Goal: Task Accomplishment & Management: Complete application form

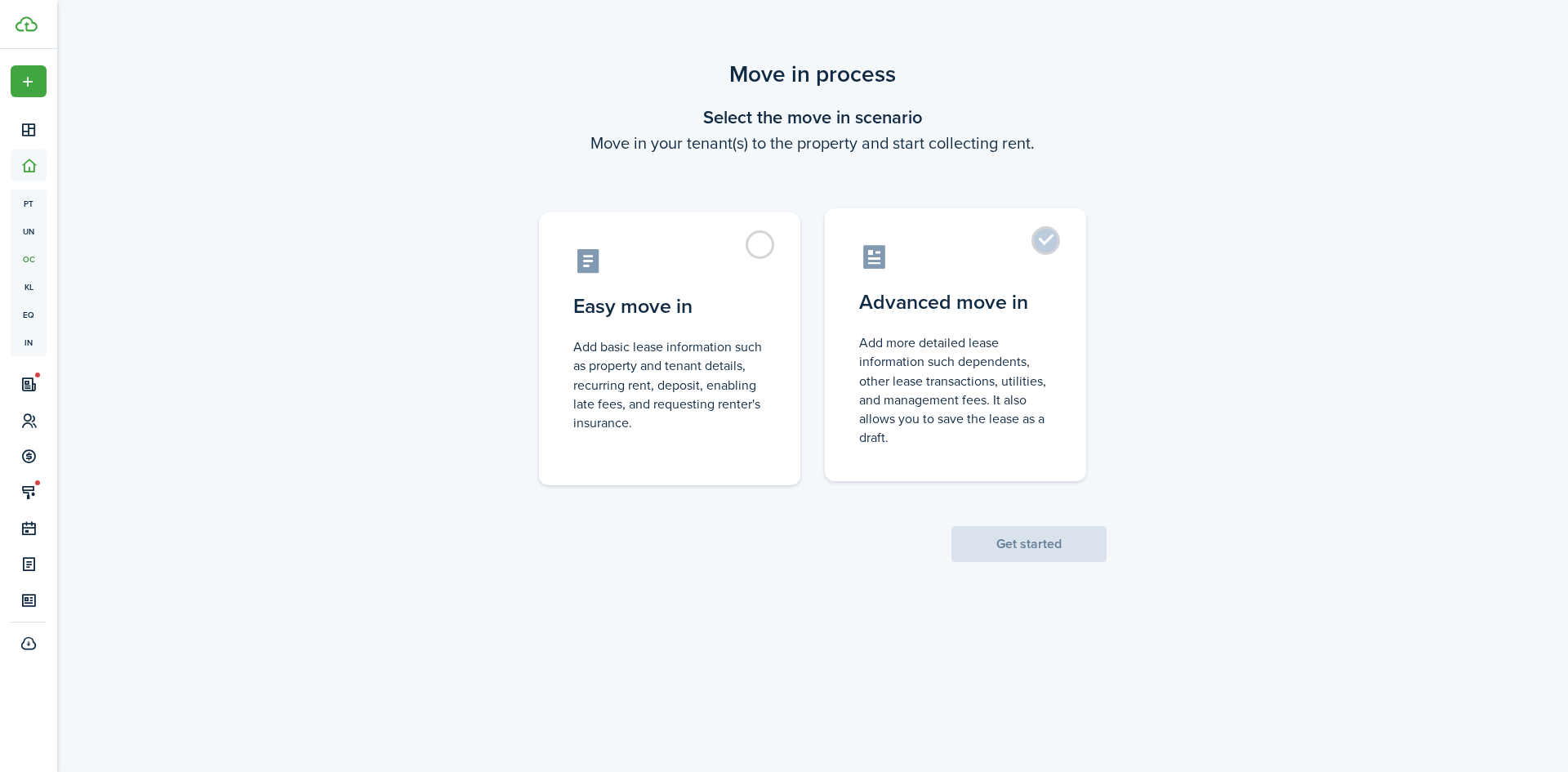
click at [1043, 240] on label "Advanced move in Add more detailed lease information such dependents, other lea…" at bounding box center [955, 345] width 262 height 273
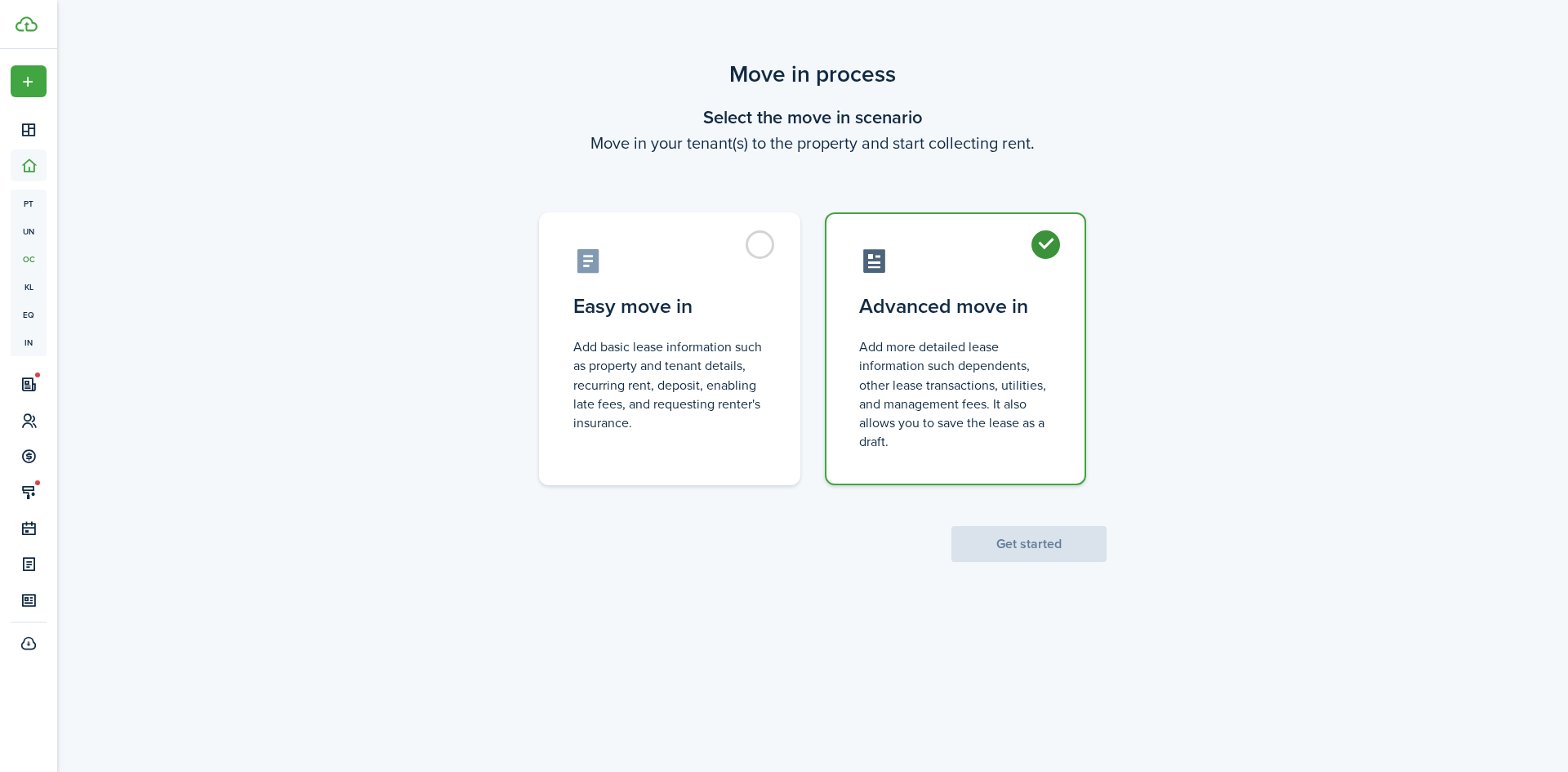
radio input "true"
click at [1026, 542] on button "Get started" at bounding box center [1029, 543] width 155 height 36
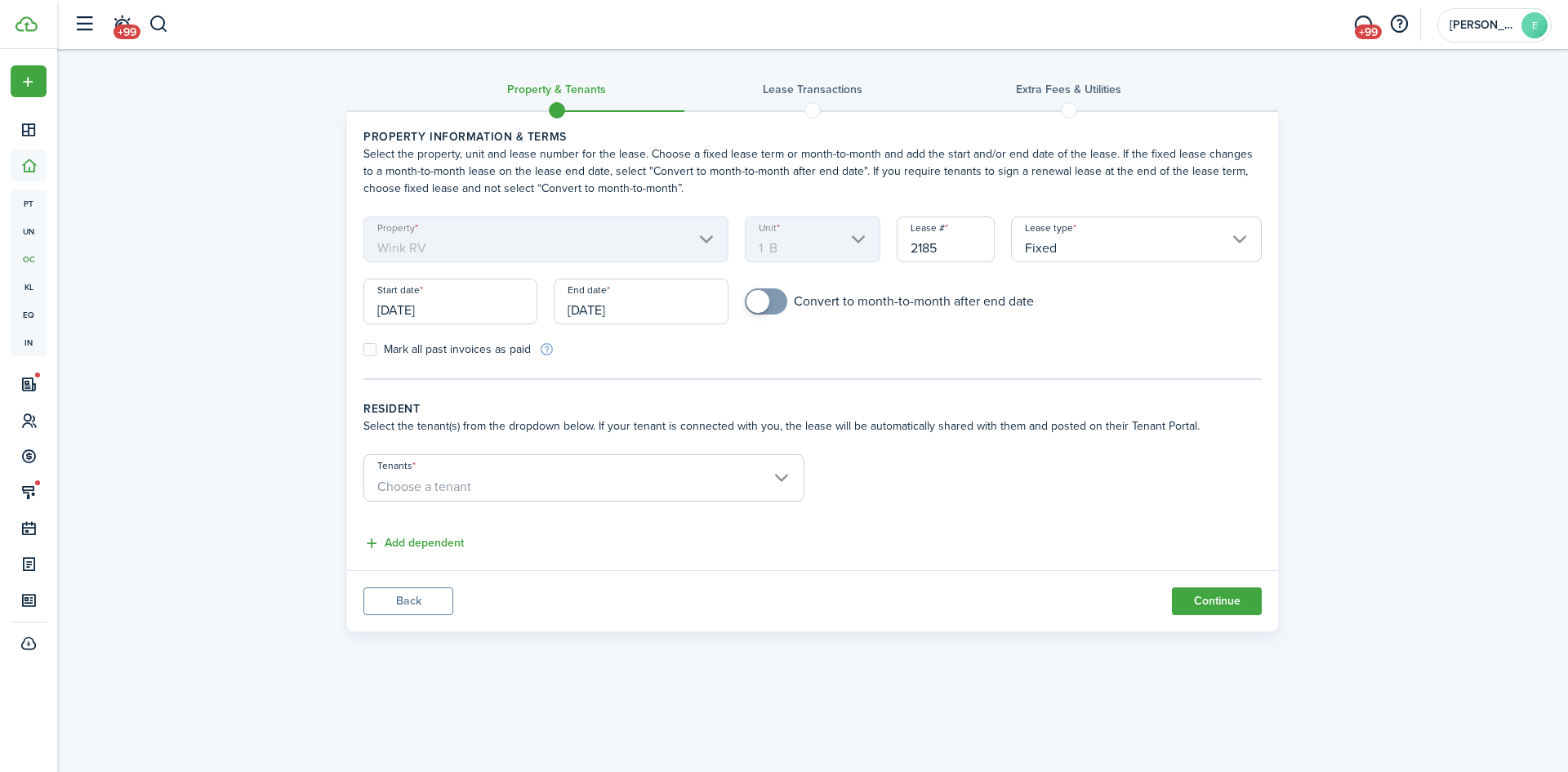
click at [419, 304] on input "[DATE]" at bounding box center [450, 302] width 174 height 46
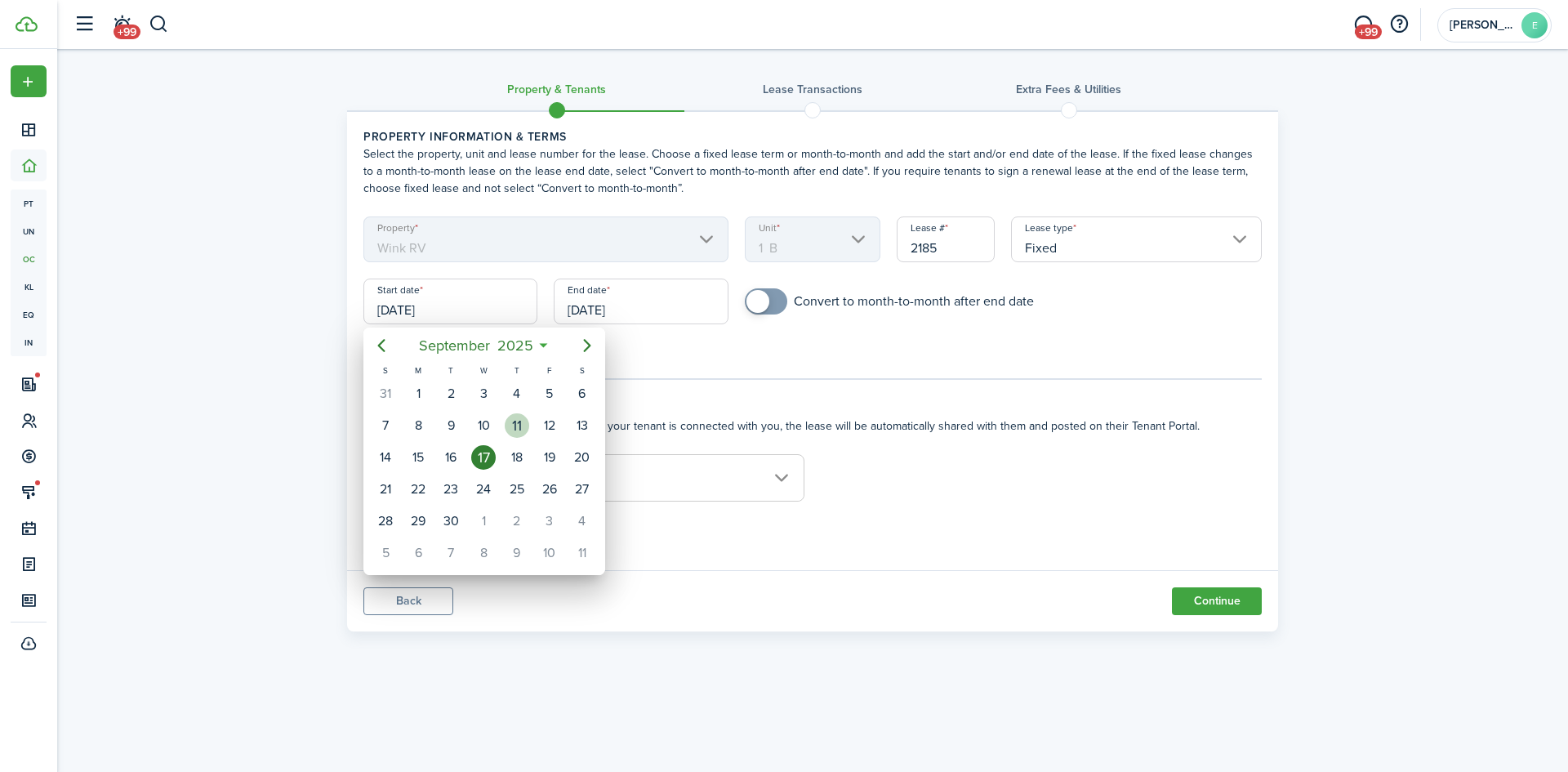
click at [509, 424] on div "11" at bounding box center [517, 425] width 25 height 25
type input "[DATE]"
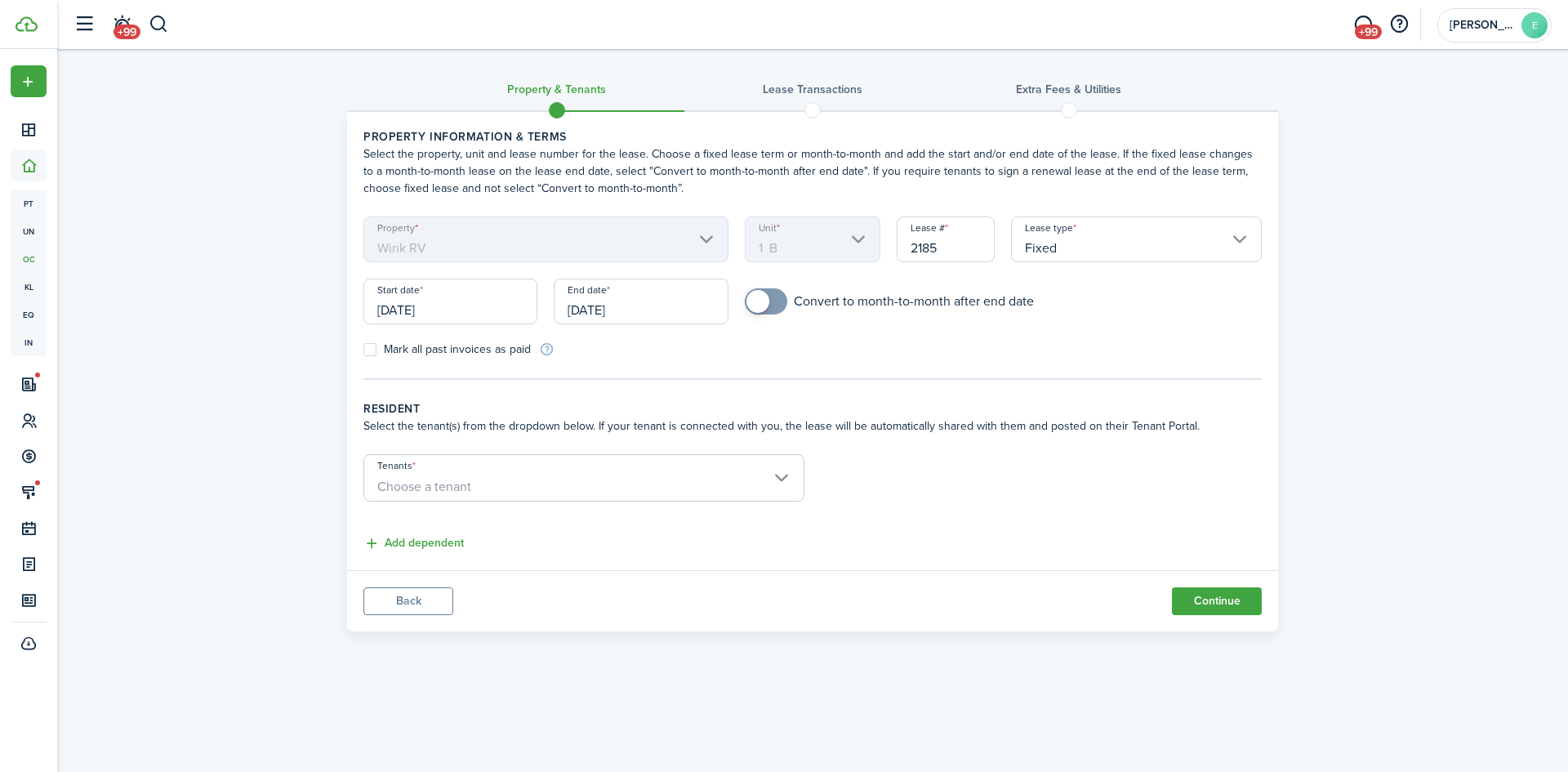
checkbox input "true"
click at [774, 299] on span at bounding box center [767, 301] width 16 height 26
click at [779, 474] on span "Choose a tenant" at bounding box center [584, 487] width 439 height 27
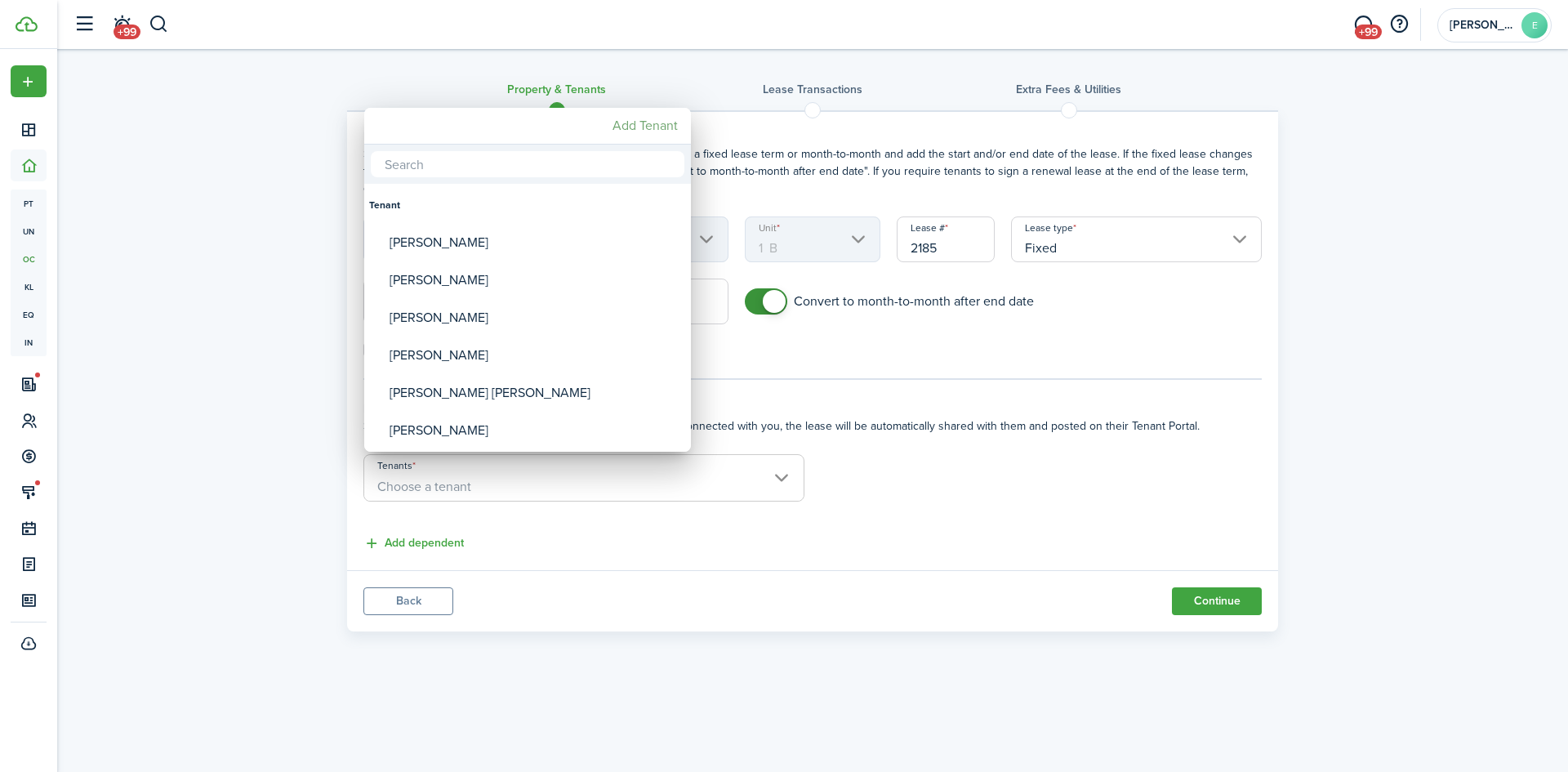
click at [657, 129] on mbsc-button "Add Tenant" at bounding box center [645, 126] width 78 height 29
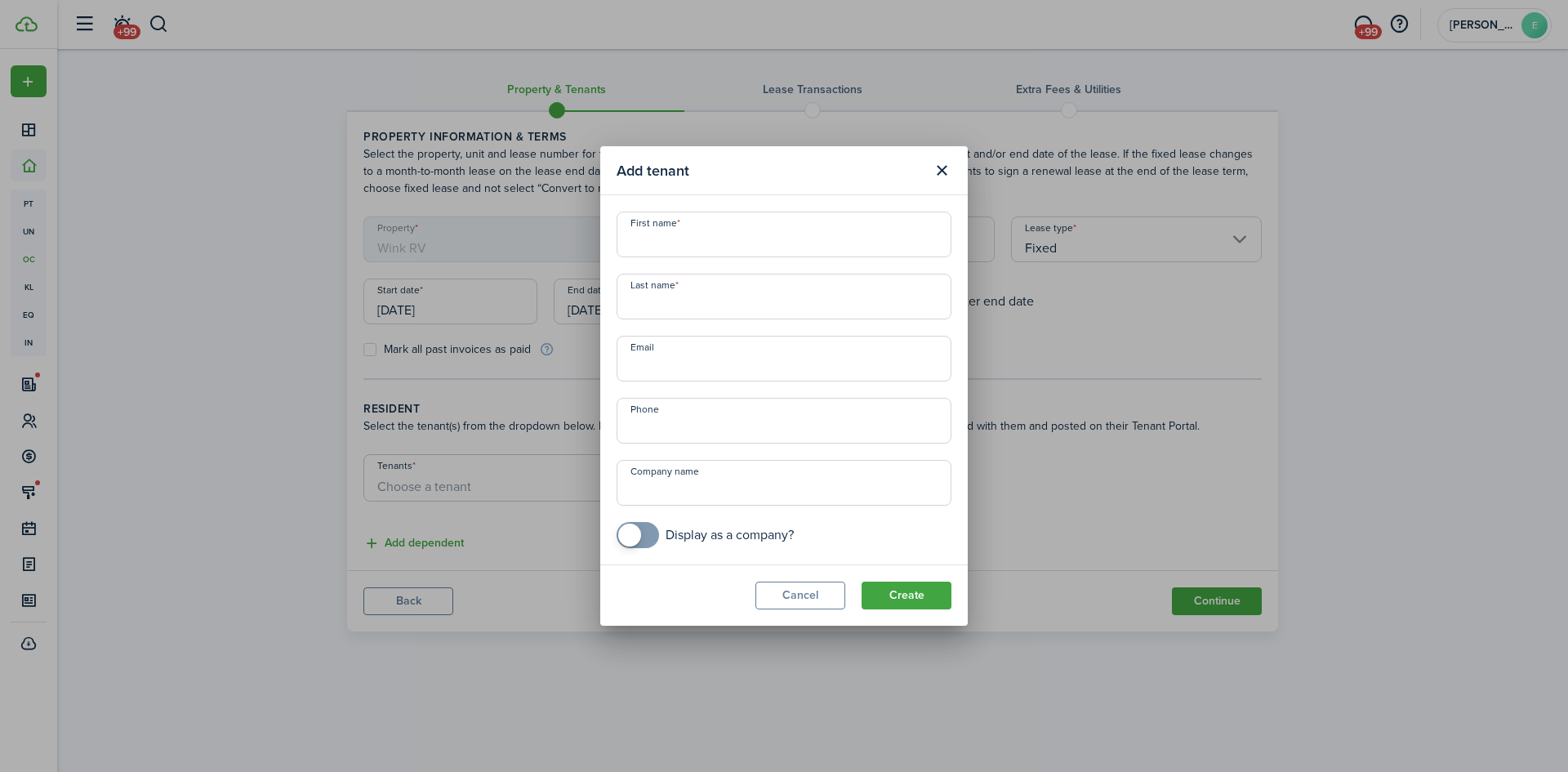
click at [668, 248] on input "First name" at bounding box center [784, 234] width 335 height 46
type input "[PERSON_NAME]"
click at [646, 370] on input "Email" at bounding box center [784, 358] width 335 height 46
type input "[EMAIL_ADDRESS][DOMAIN_NAME]"
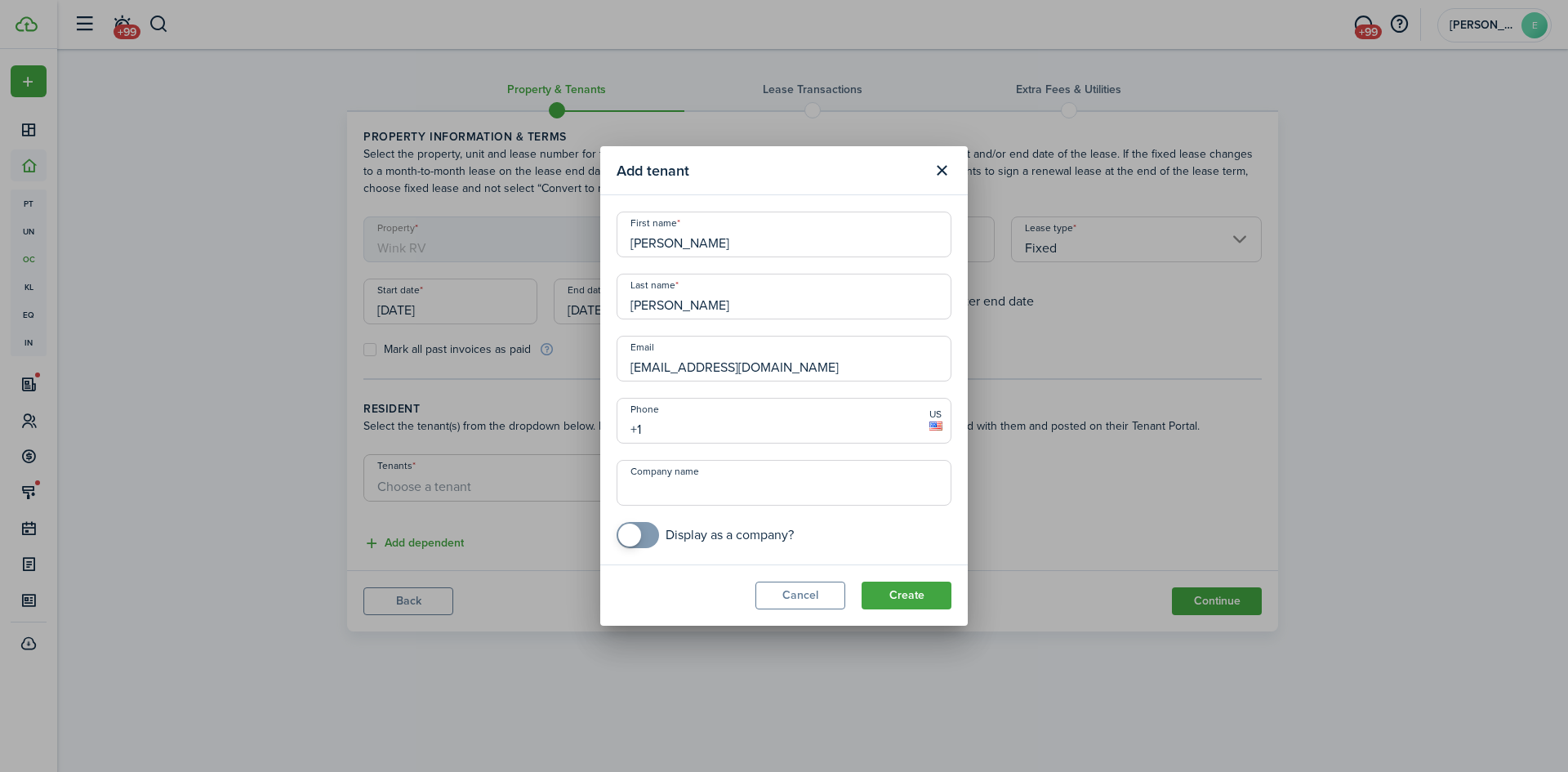
click at [641, 428] on input "+1" at bounding box center [784, 420] width 335 height 46
type input "[PHONE_NUMBER]"
click at [891, 603] on button "Create" at bounding box center [906, 595] width 90 height 27
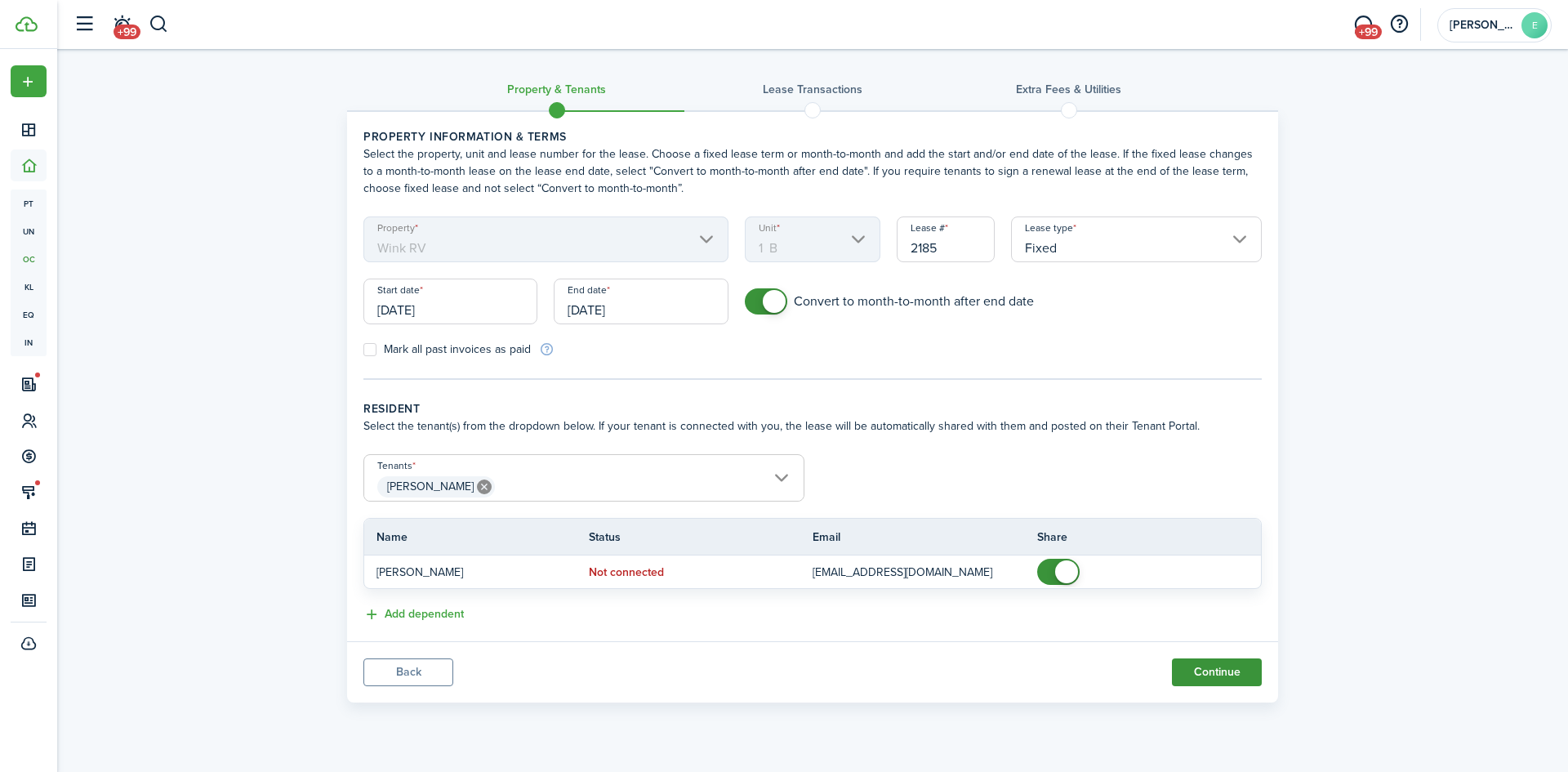
click at [1210, 670] on button "Continue" at bounding box center [1217, 672] width 90 height 27
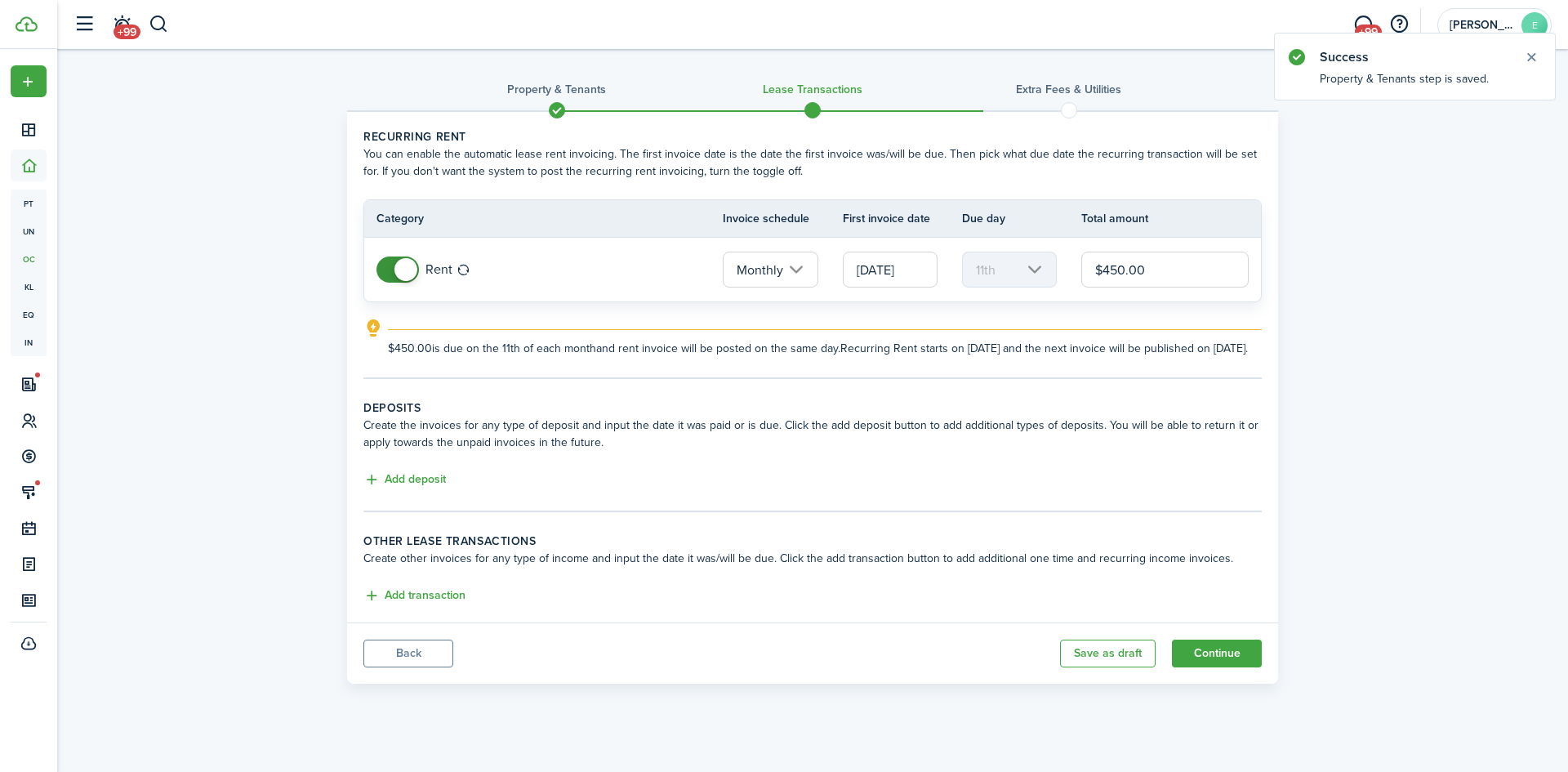
click at [799, 264] on input "Monthly" at bounding box center [770, 269] width 95 height 36
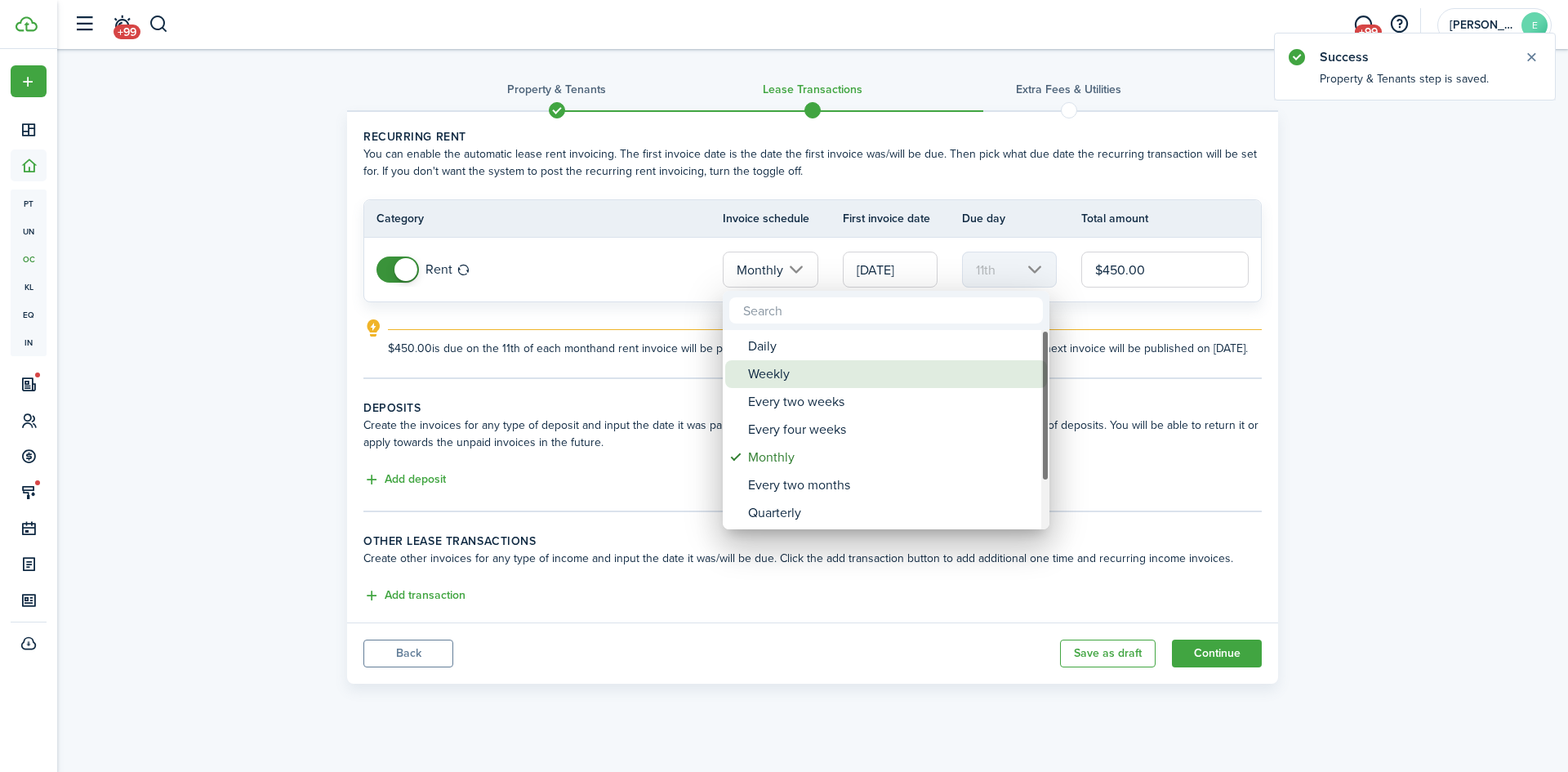
click at [761, 368] on div "Weekly" at bounding box center [892, 374] width 289 height 27
type input "Weekly"
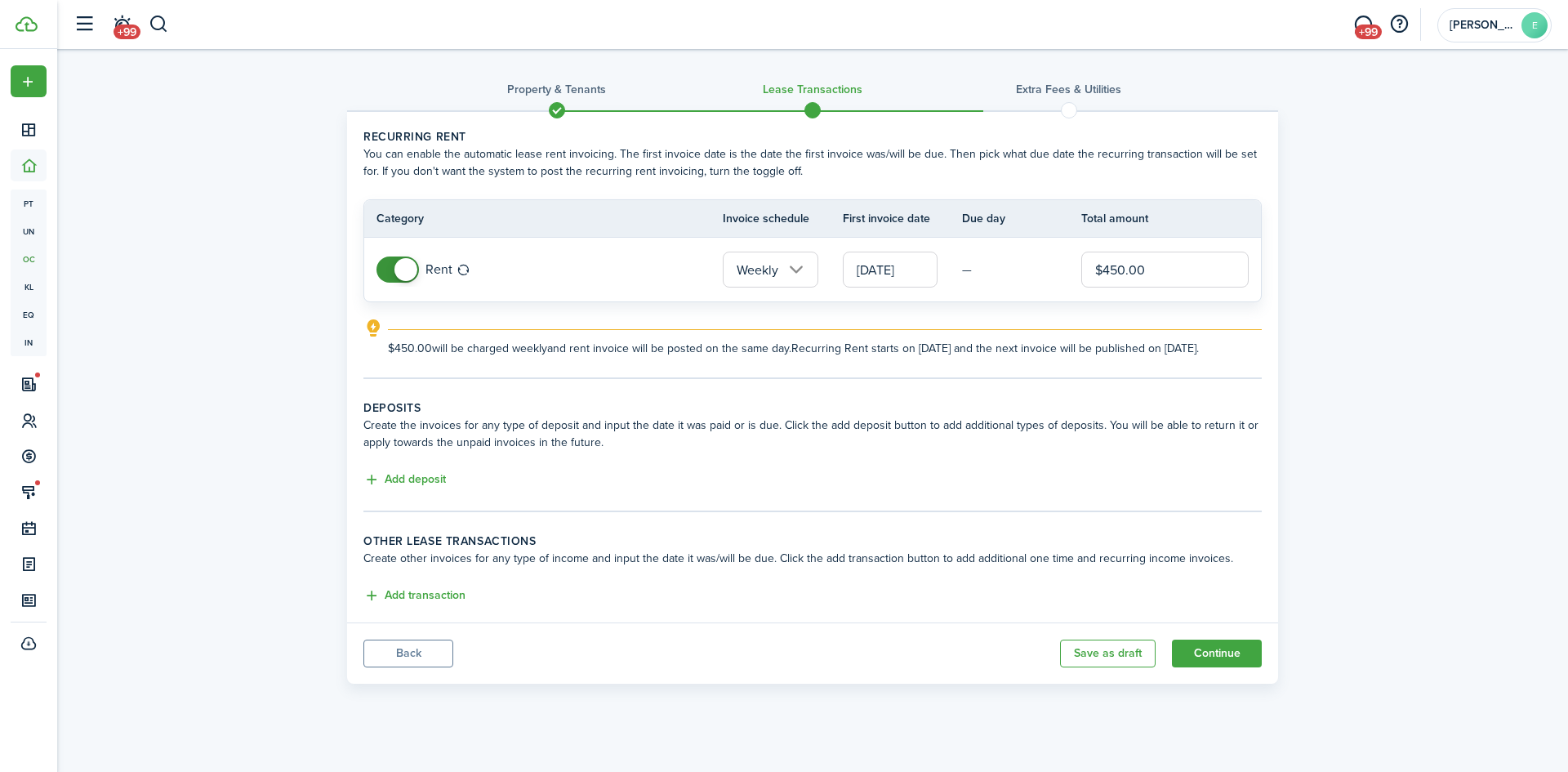
click at [1150, 268] on input "$450.00" at bounding box center [1165, 269] width 168 height 36
type input "$150.00"
click at [1220, 647] on button "Continue" at bounding box center [1217, 654] width 90 height 27
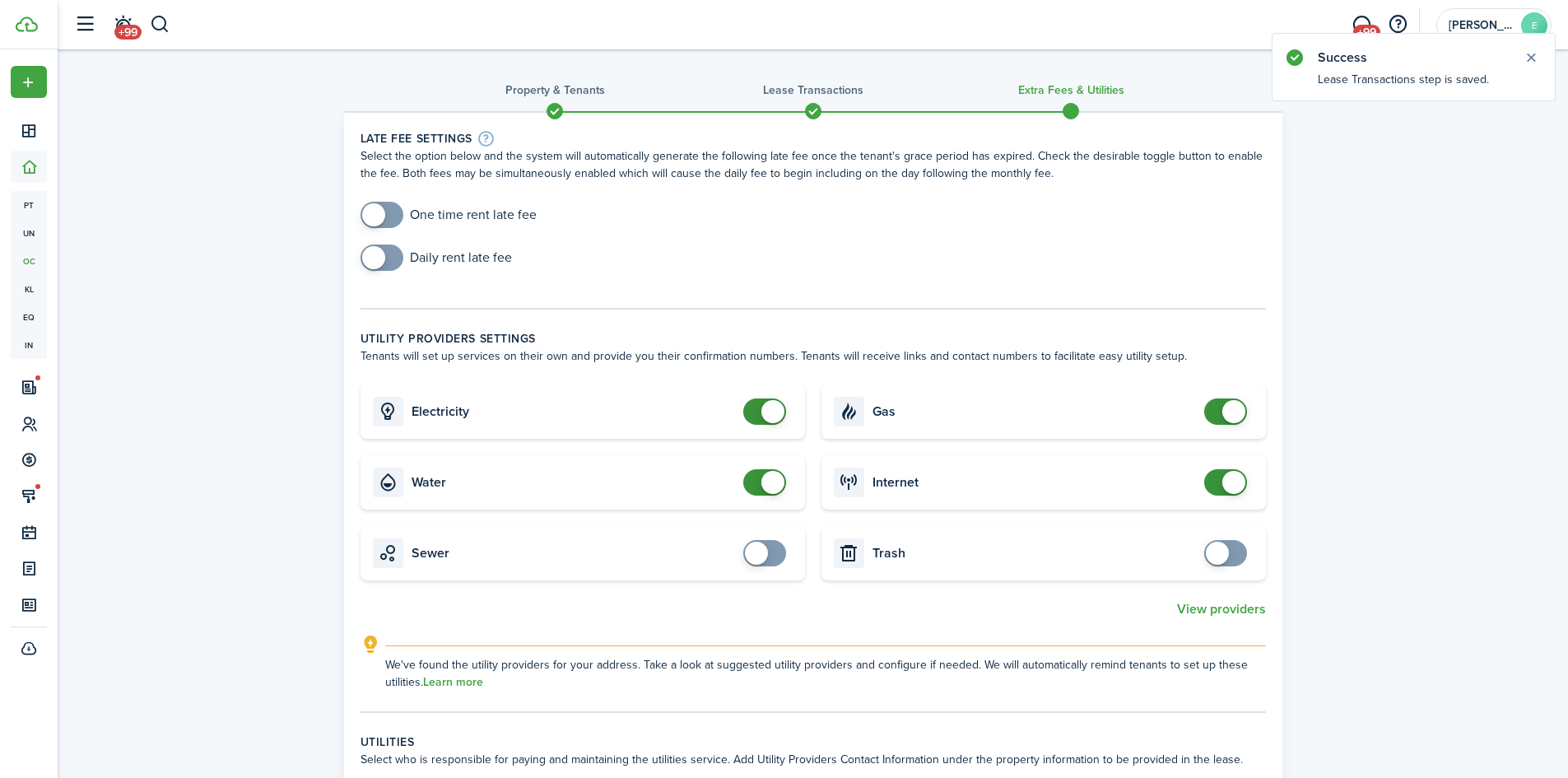
checkbox input "false"
click at [1217, 408] on span at bounding box center [1225, 412] width 17 height 27
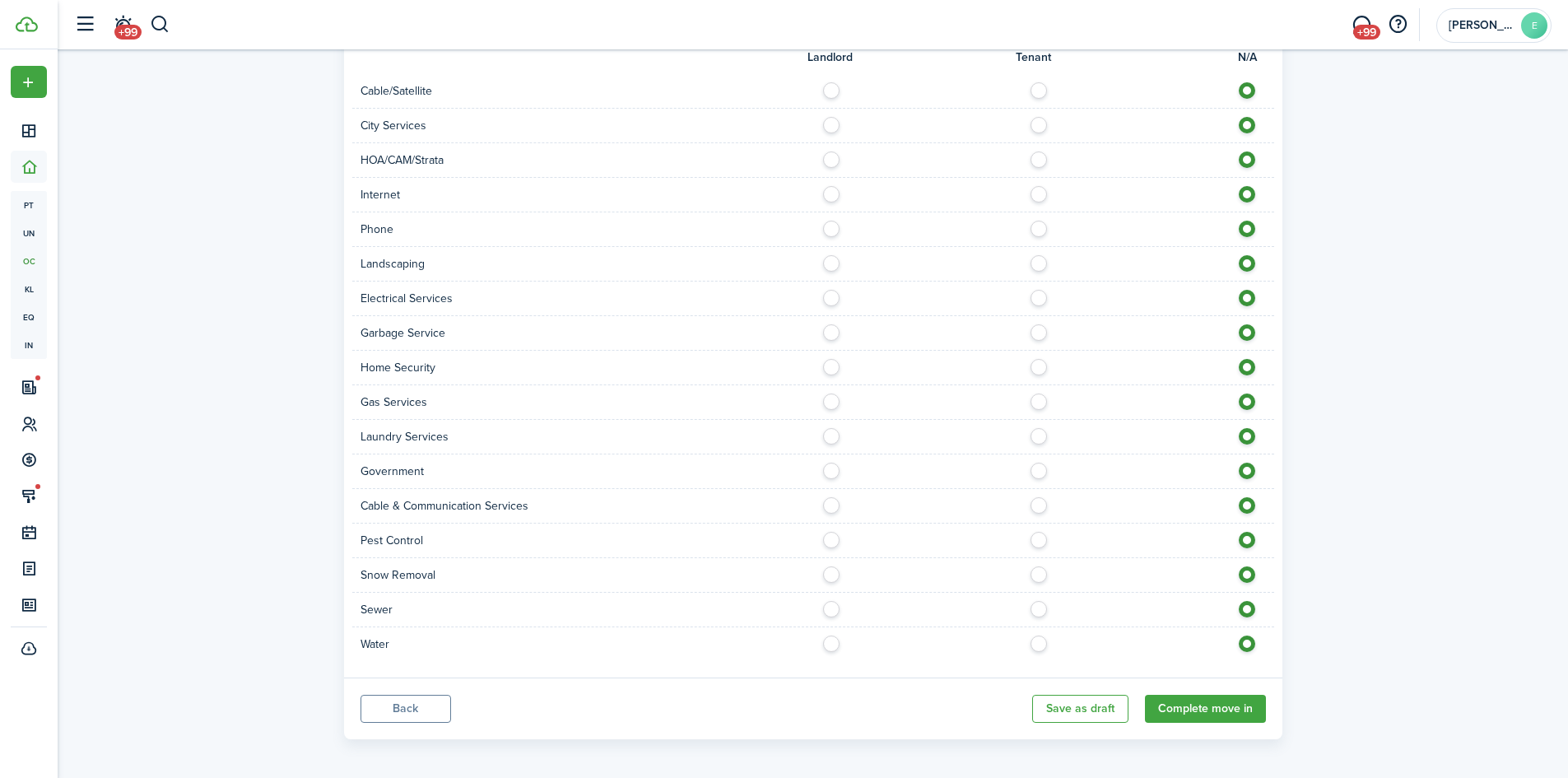
scroll to position [766, 0]
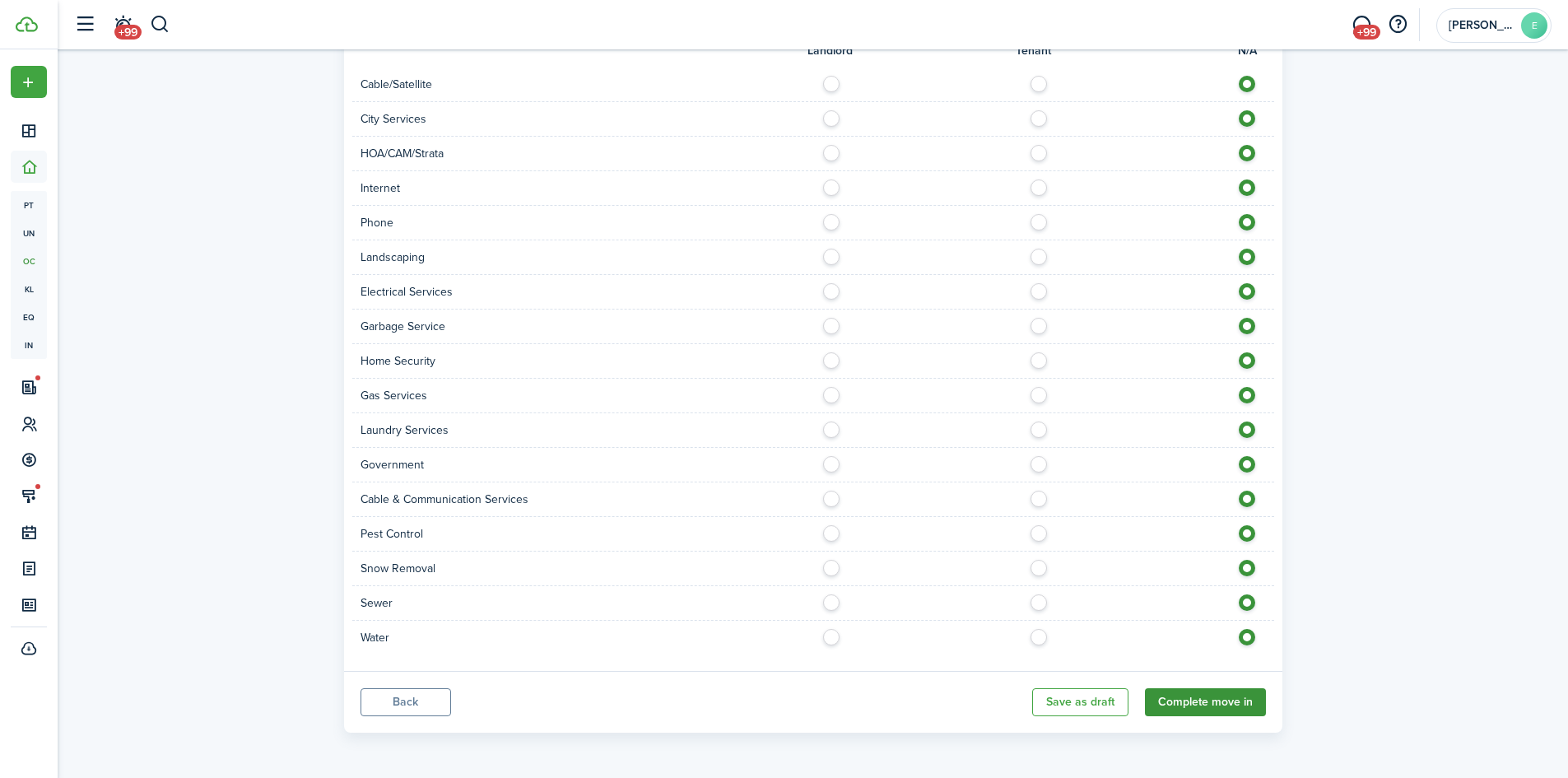
click at [1199, 697] on button "Complete move in" at bounding box center [1205, 702] width 121 height 28
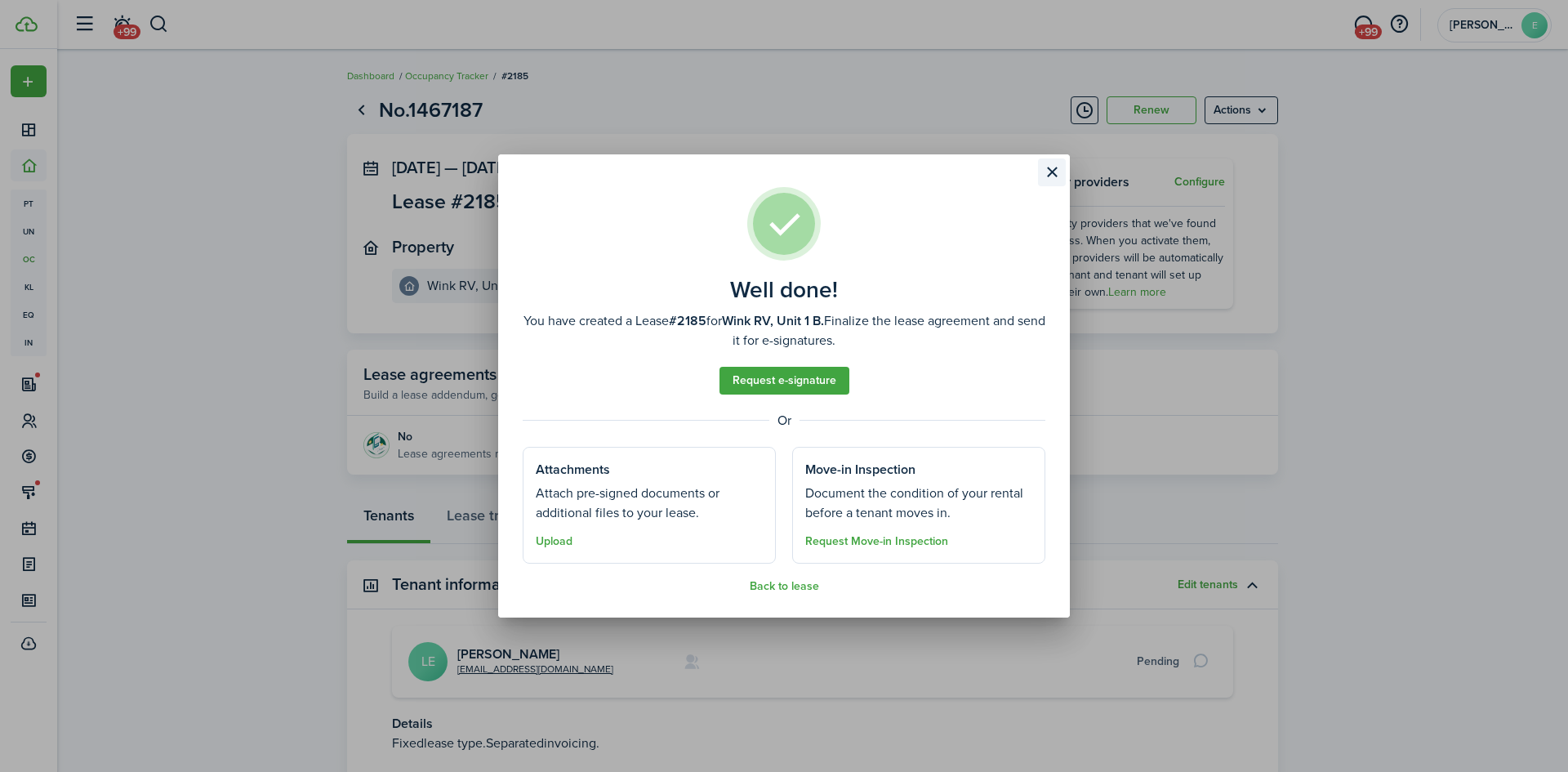
click at [1051, 170] on button "Close modal" at bounding box center [1052, 172] width 27 height 27
